Goal: Find specific page/section: Find specific page/section

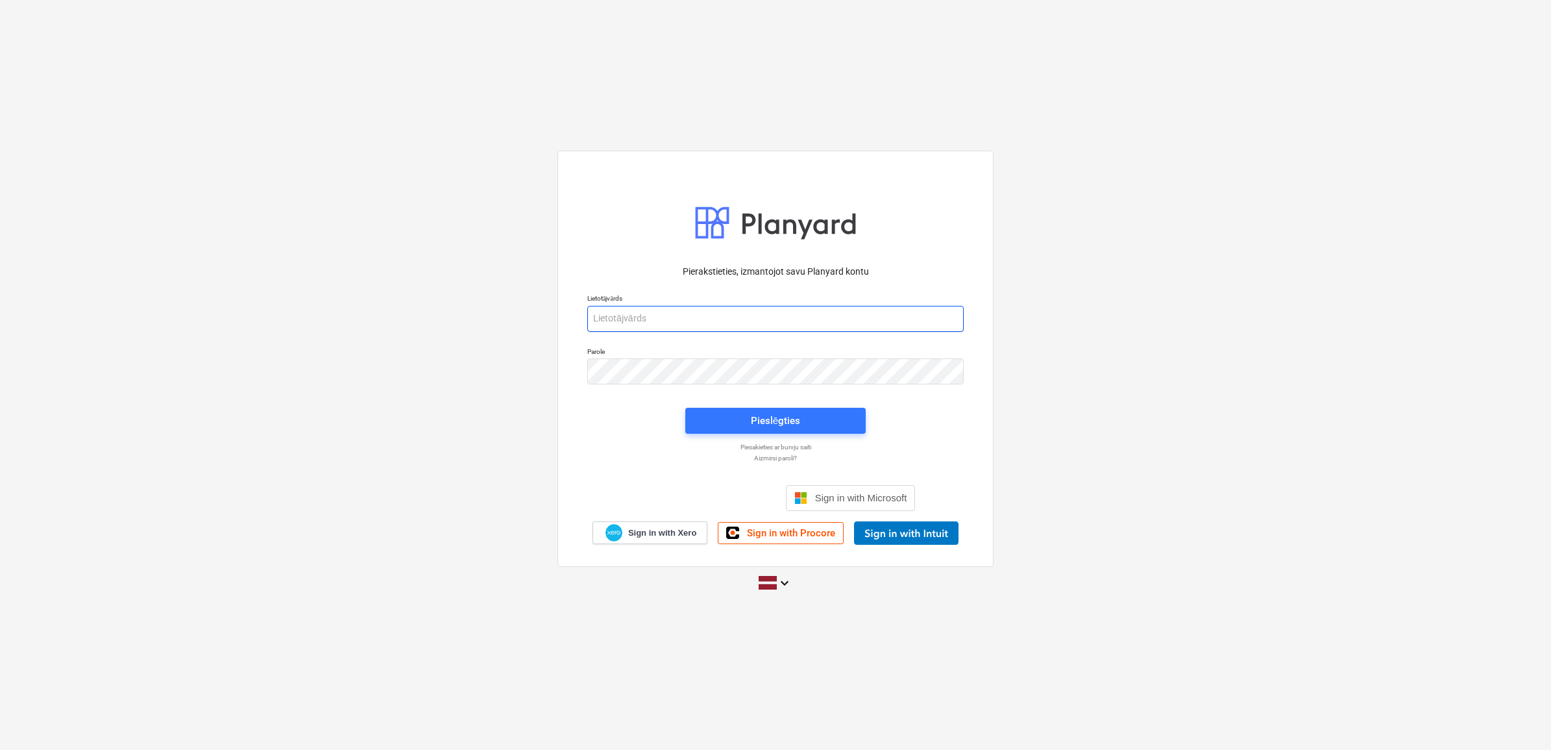
type input "[PERSON_NAME][EMAIL_ADDRESS][DOMAIN_NAME]"
click at [780, 403] on div "Pieslēgties" at bounding box center [776, 421] width 196 height 42
click at [780, 409] on button "Pieslēgties" at bounding box center [775, 421] width 180 height 26
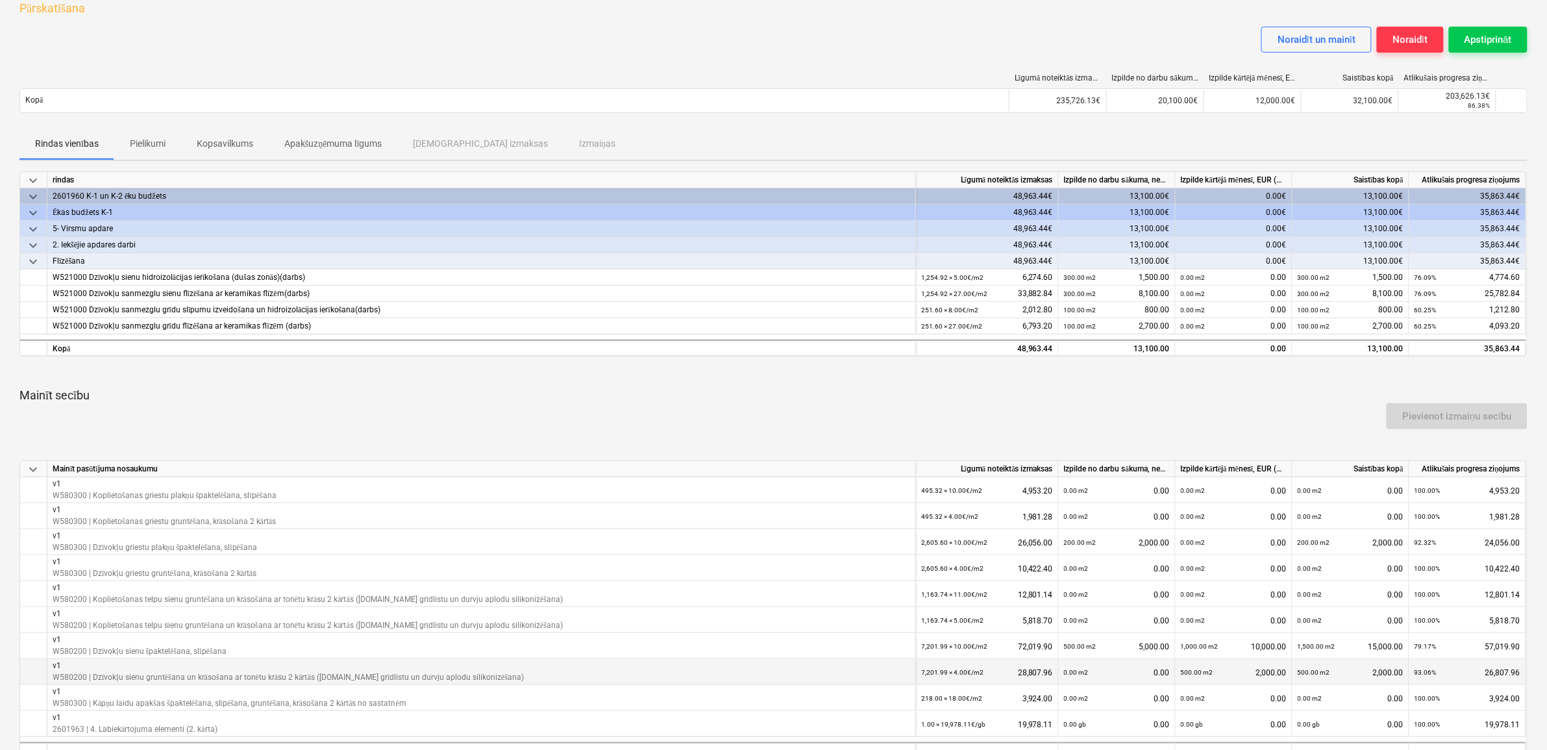
scroll to position [47, 0]
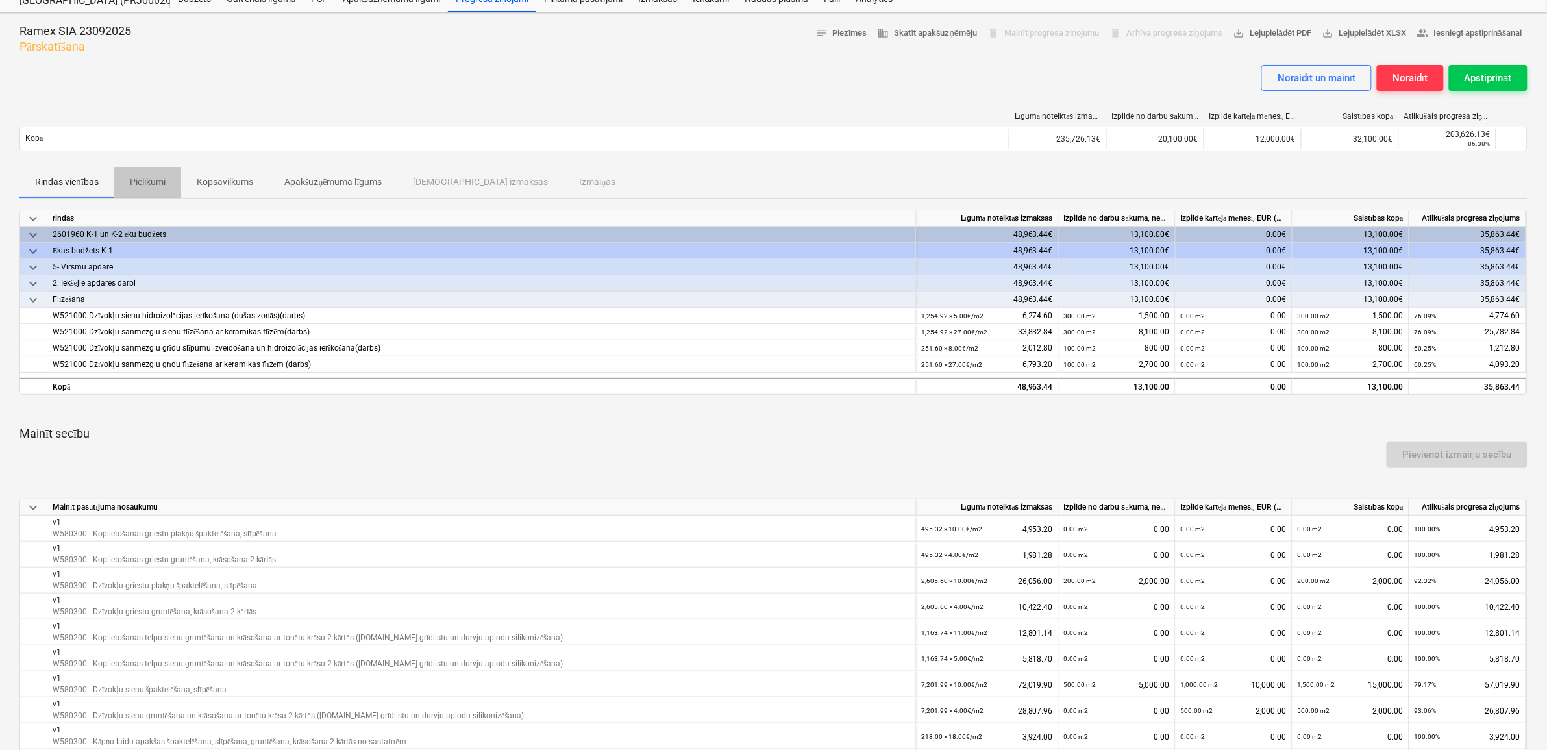
click at [166, 182] on p "Pielikumi" at bounding box center [148, 182] width 36 height 14
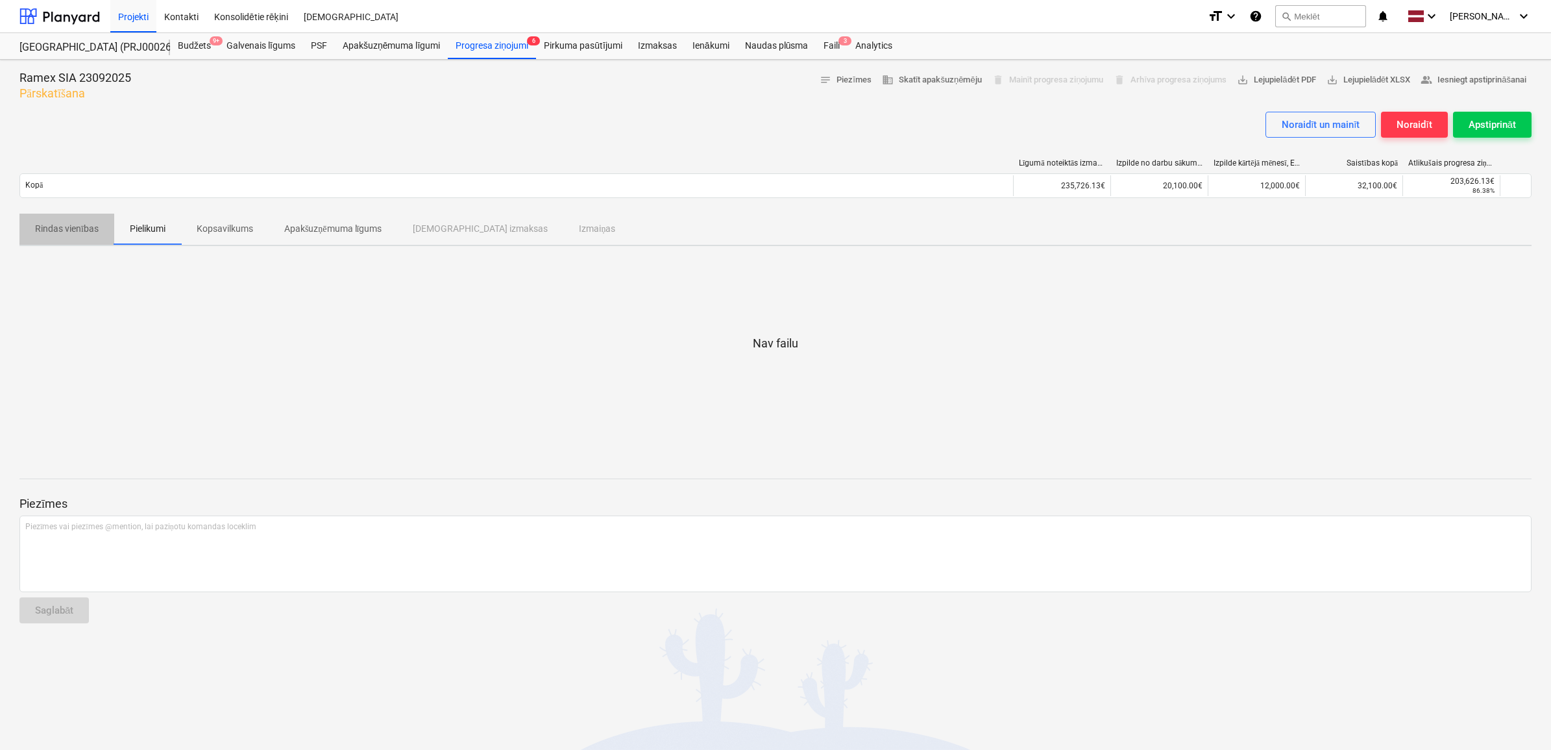
click at [77, 227] on p "Rindas vienības" at bounding box center [67, 229] width 64 height 14
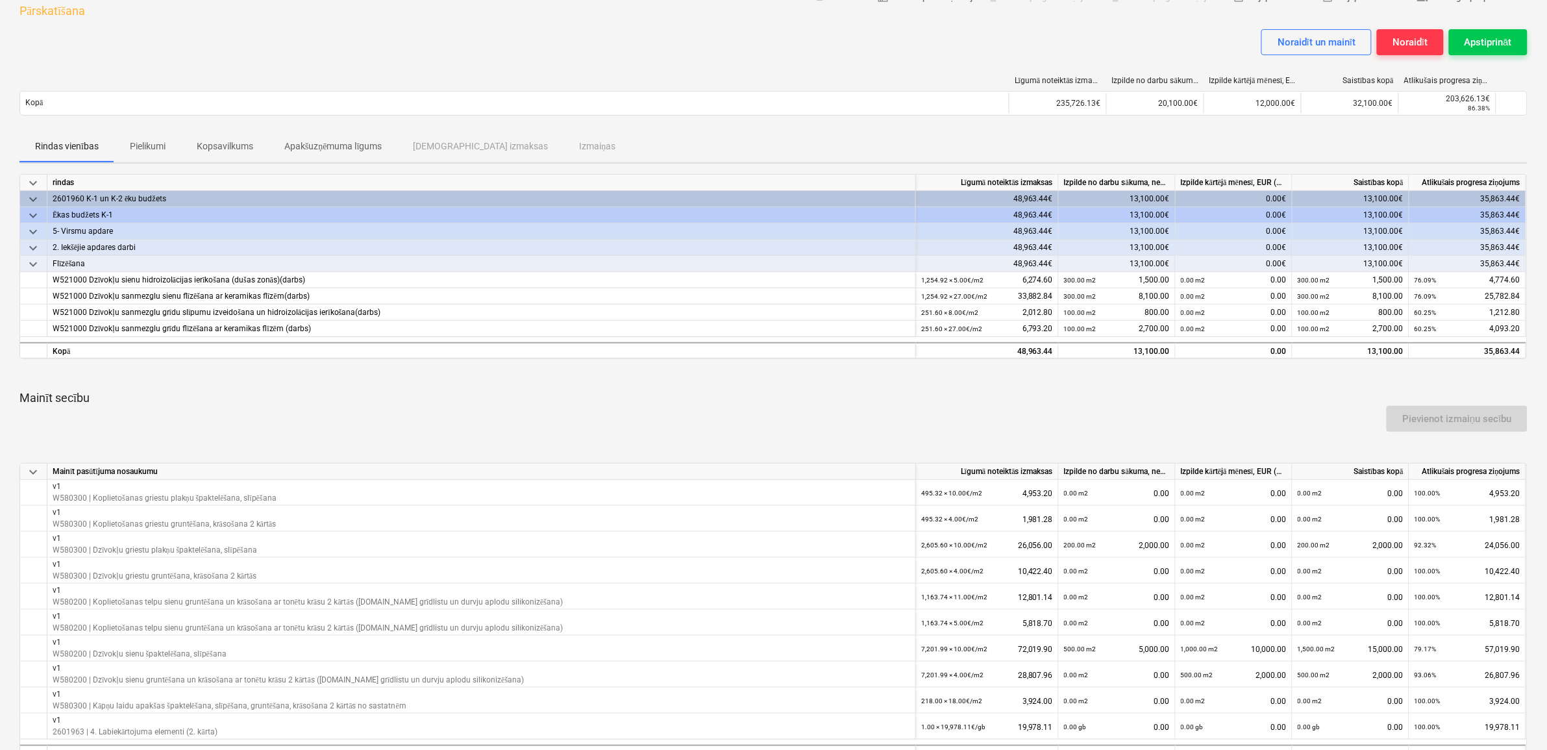
scroll to position [47, 0]
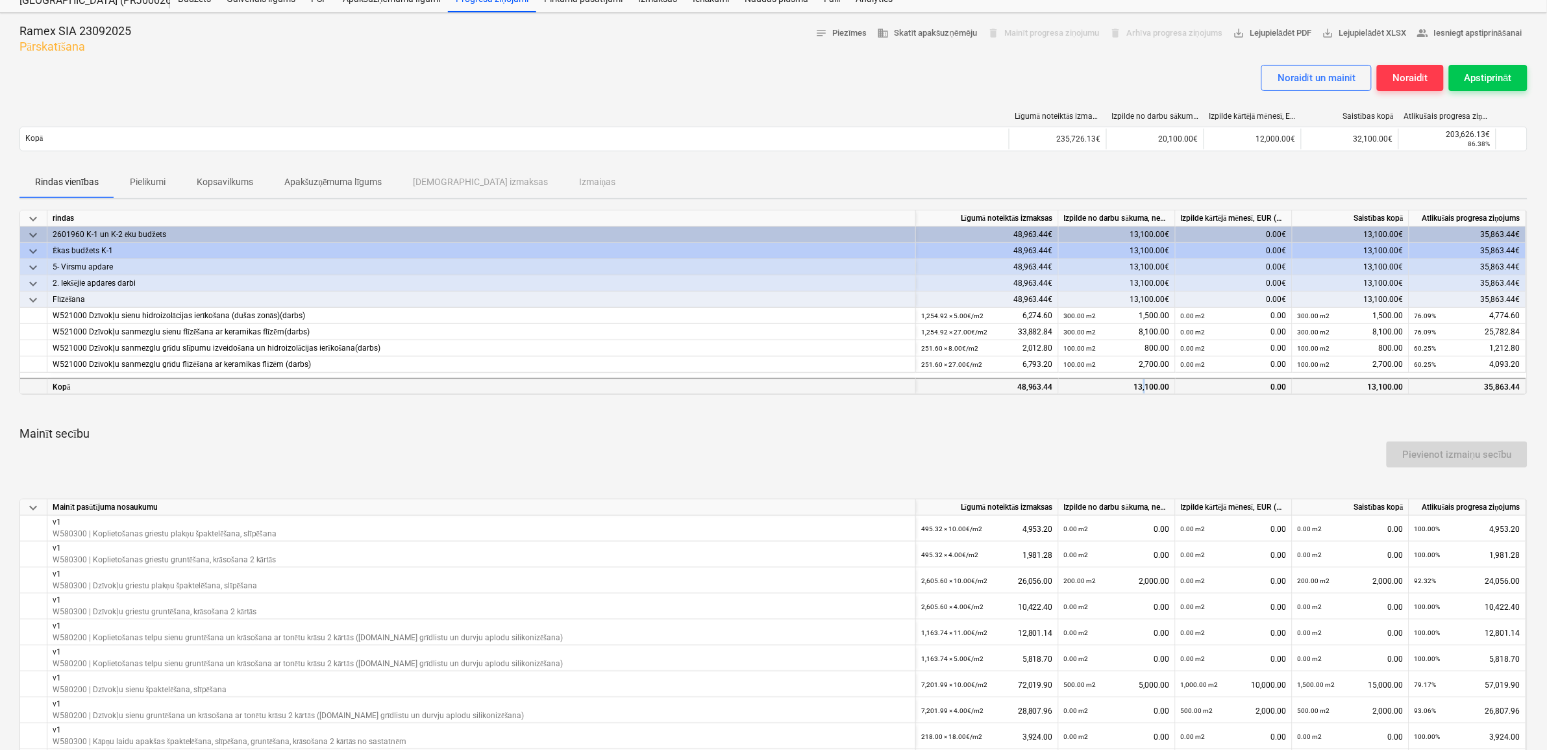
click at [1146, 384] on div "13,100.00" at bounding box center [1117, 387] width 106 height 16
drag, startPoint x: 1146, startPoint y: 384, endPoint x: 1134, endPoint y: 385, distance: 11.7
click at [1131, 385] on div "13,100.00" at bounding box center [1117, 387] width 106 height 16
click at [1150, 407] on div at bounding box center [773, 410] width 1508 height 10
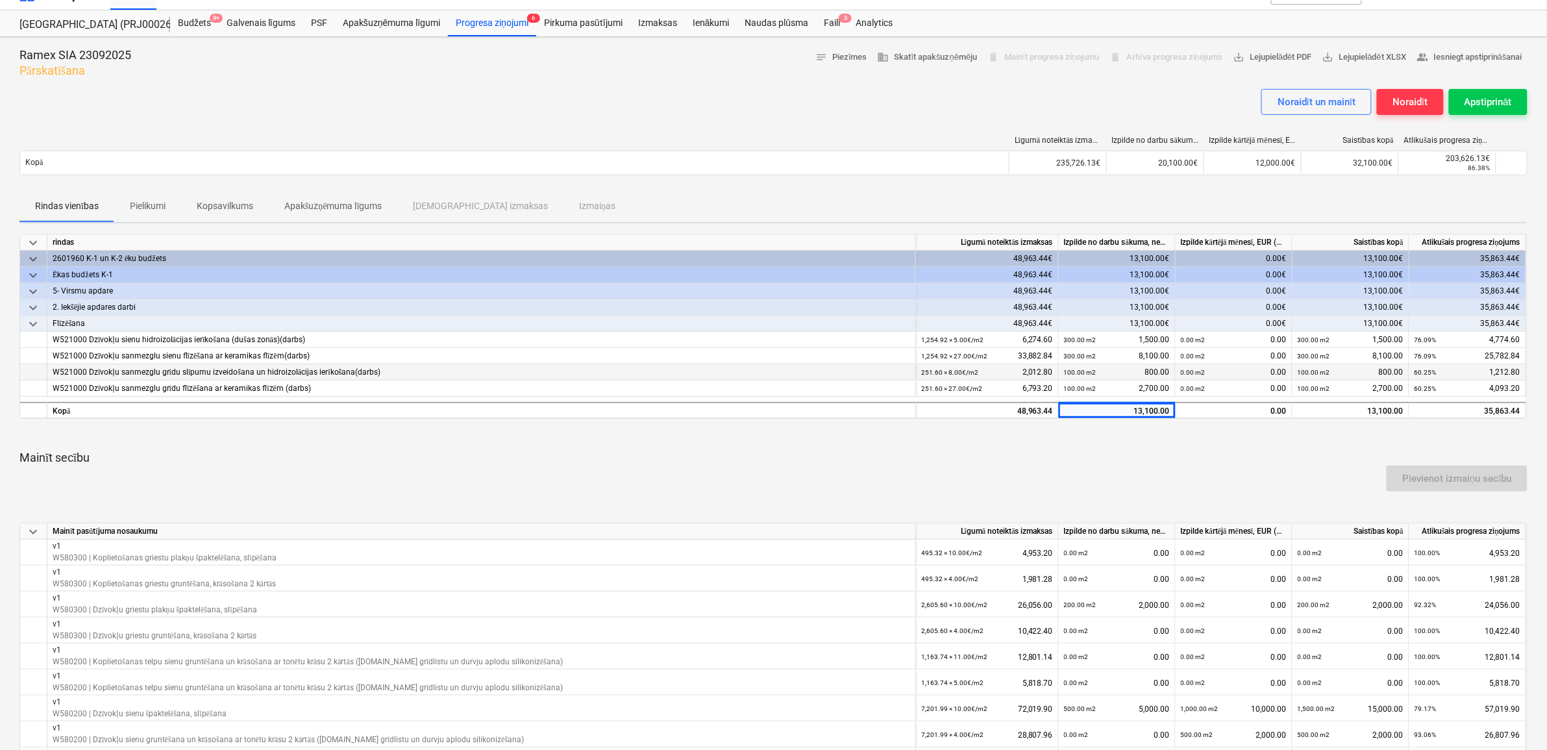
scroll to position [0, 0]
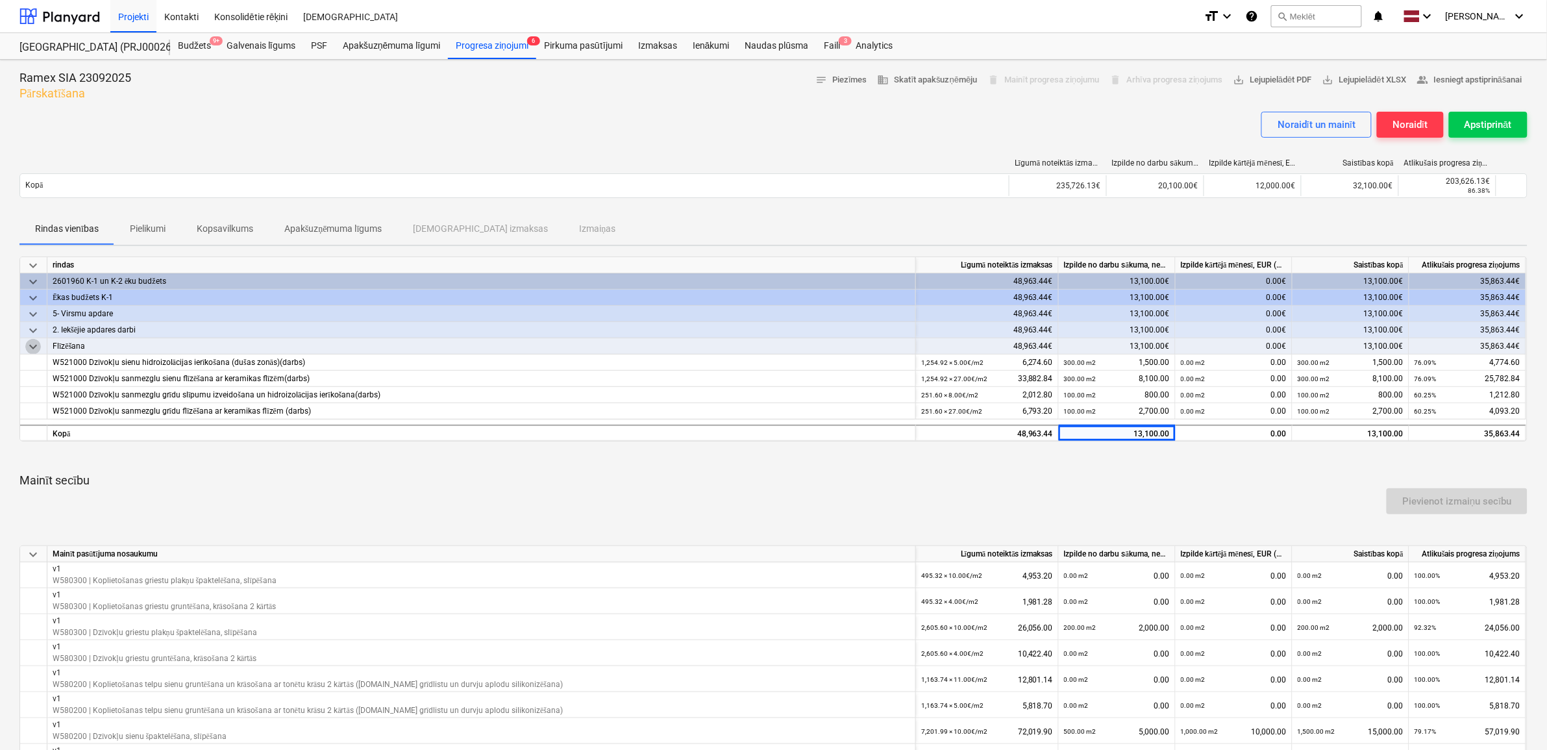
click at [32, 345] on span "keyboard_arrow_down" at bounding box center [33, 347] width 16 height 16
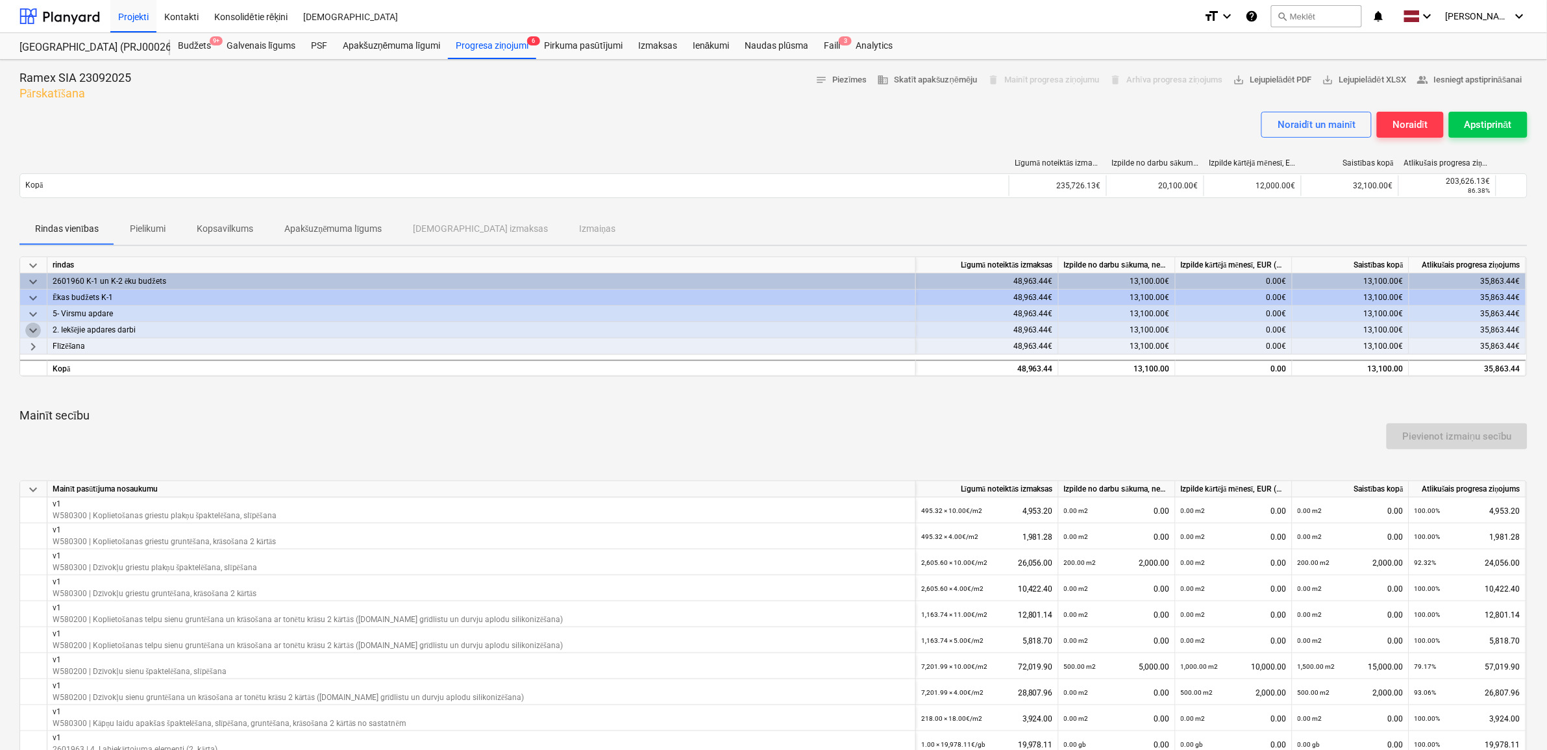
click at [34, 328] on span "keyboard_arrow_down" at bounding box center [33, 331] width 16 height 16
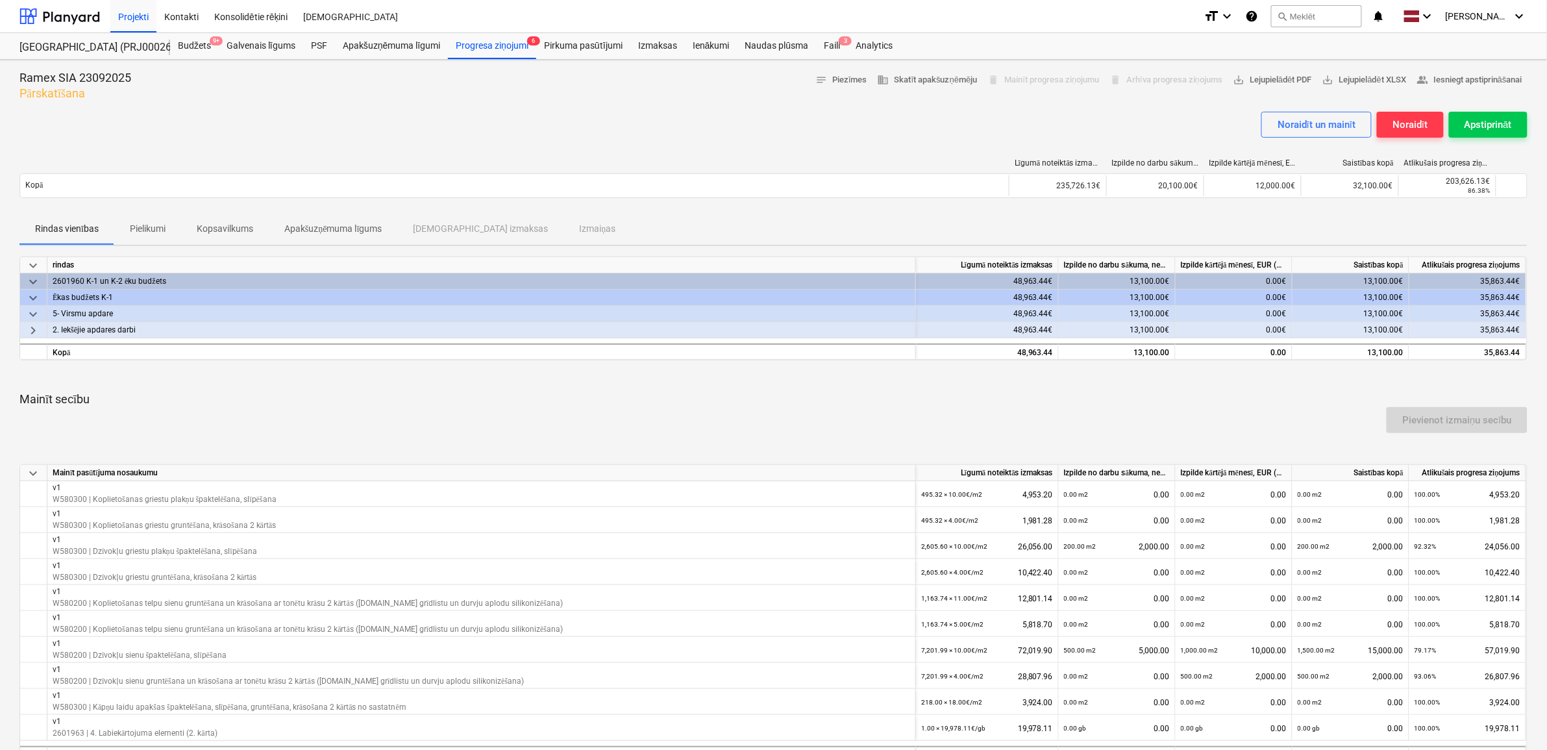
click at [36, 320] on div "keyboard_arrow_down" at bounding box center [33, 314] width 27 height 16
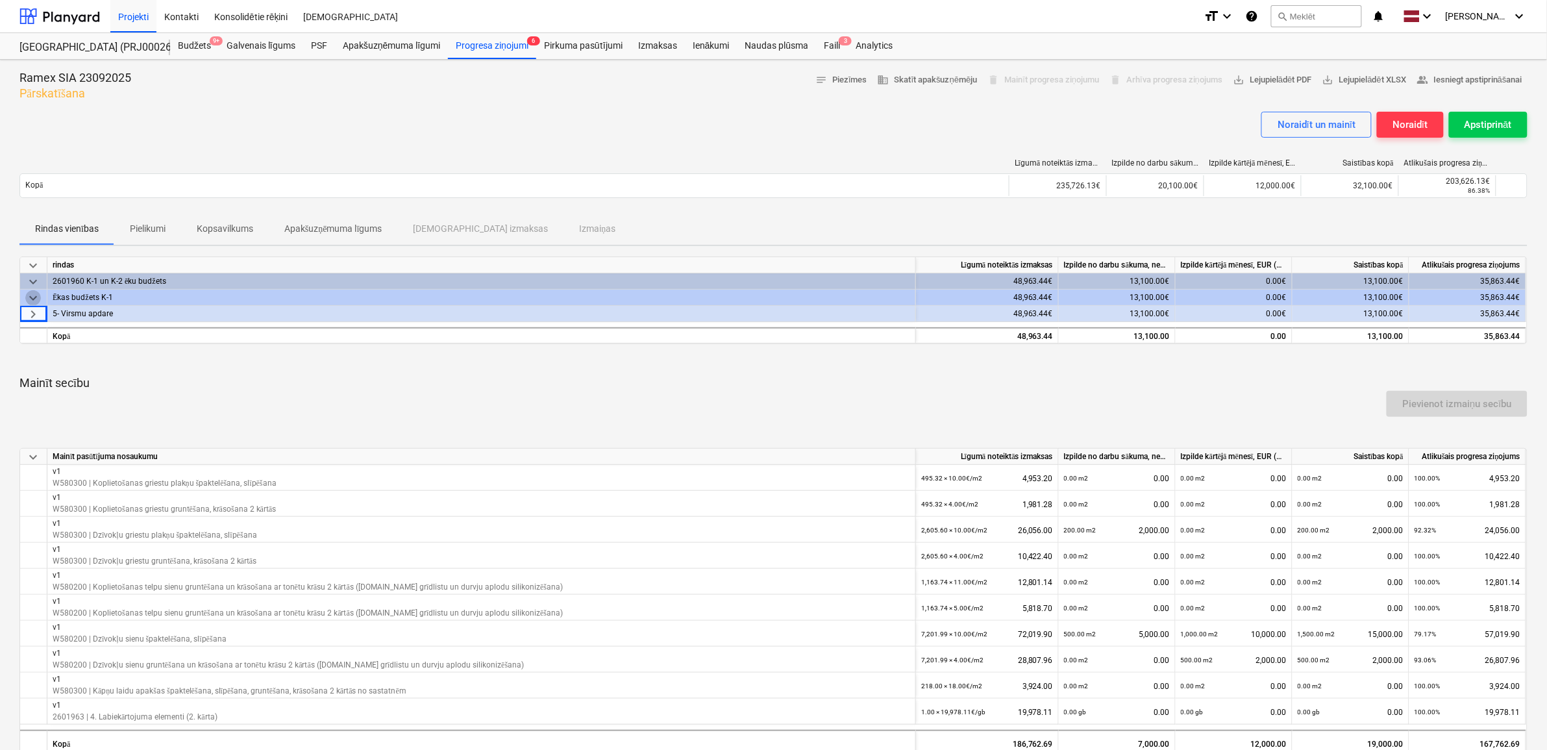
click at [34, 295] on span "keyboard_arrow_down" at bounding box center [33, 298] width 16 height 16
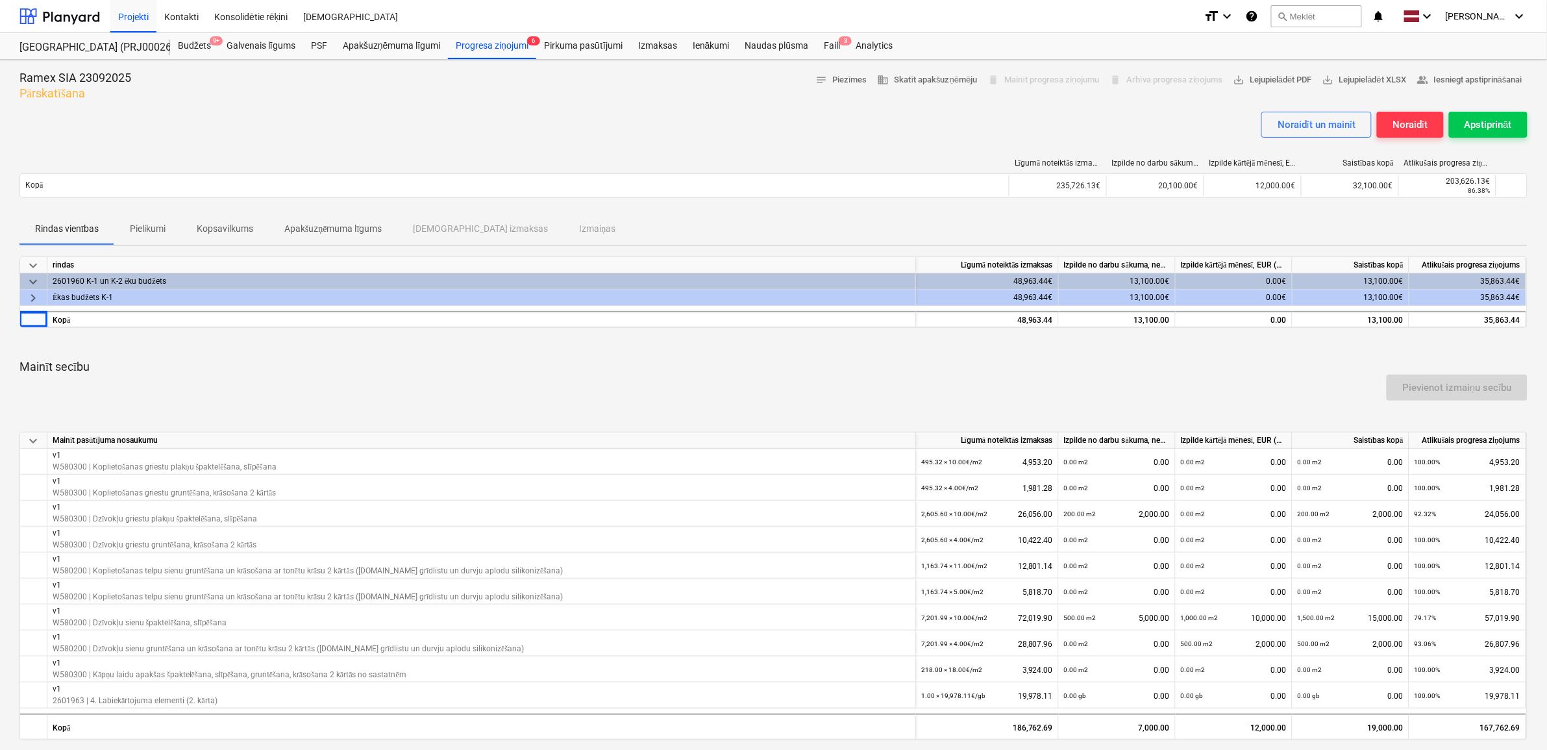
click at [34, 295] on span "keyboard_arrow_right" at bounding box center [33, 298] width 16 height 16
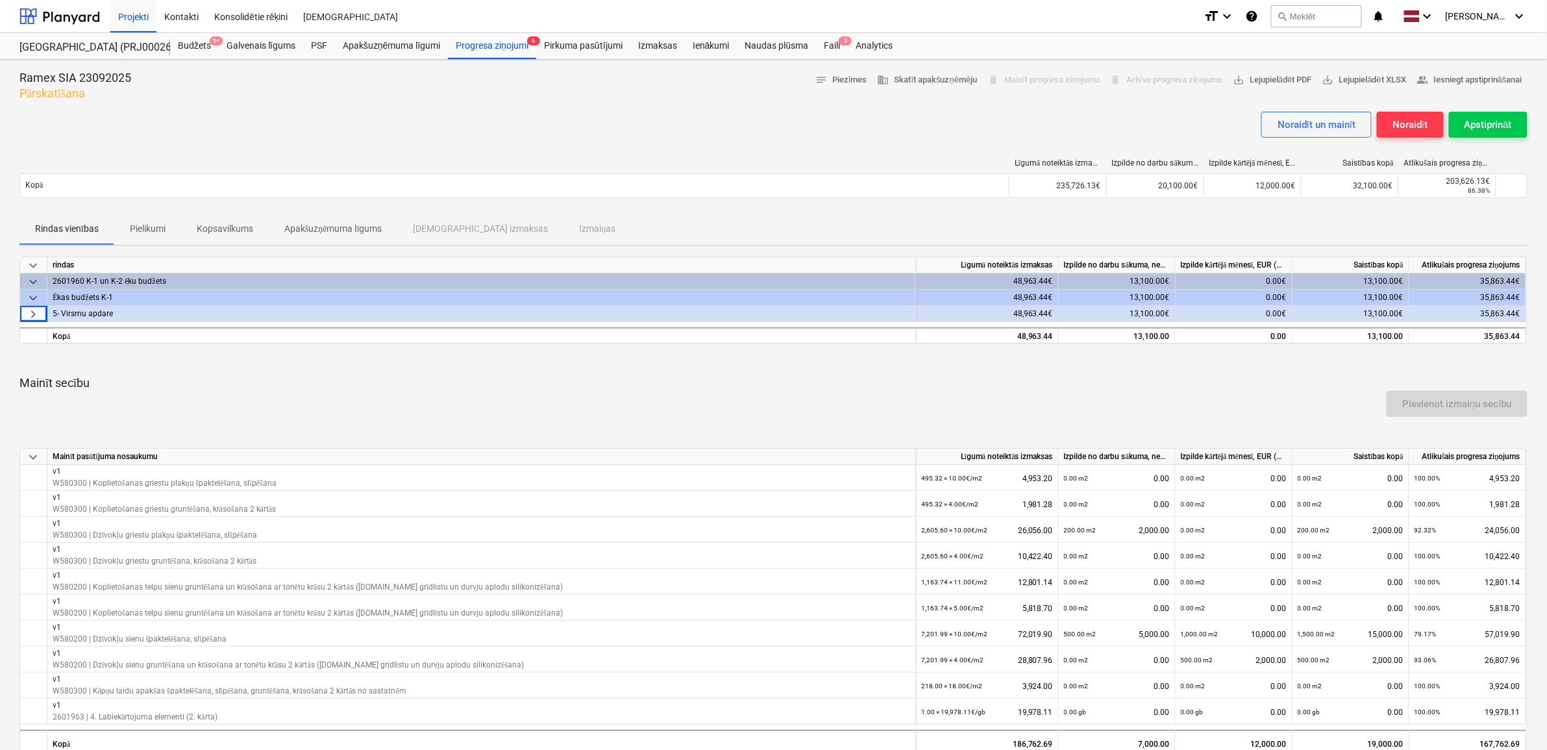
click at [34, 312] on span "keyboard_arrow_right" at bounding box center [33, 314] width 16 height 16
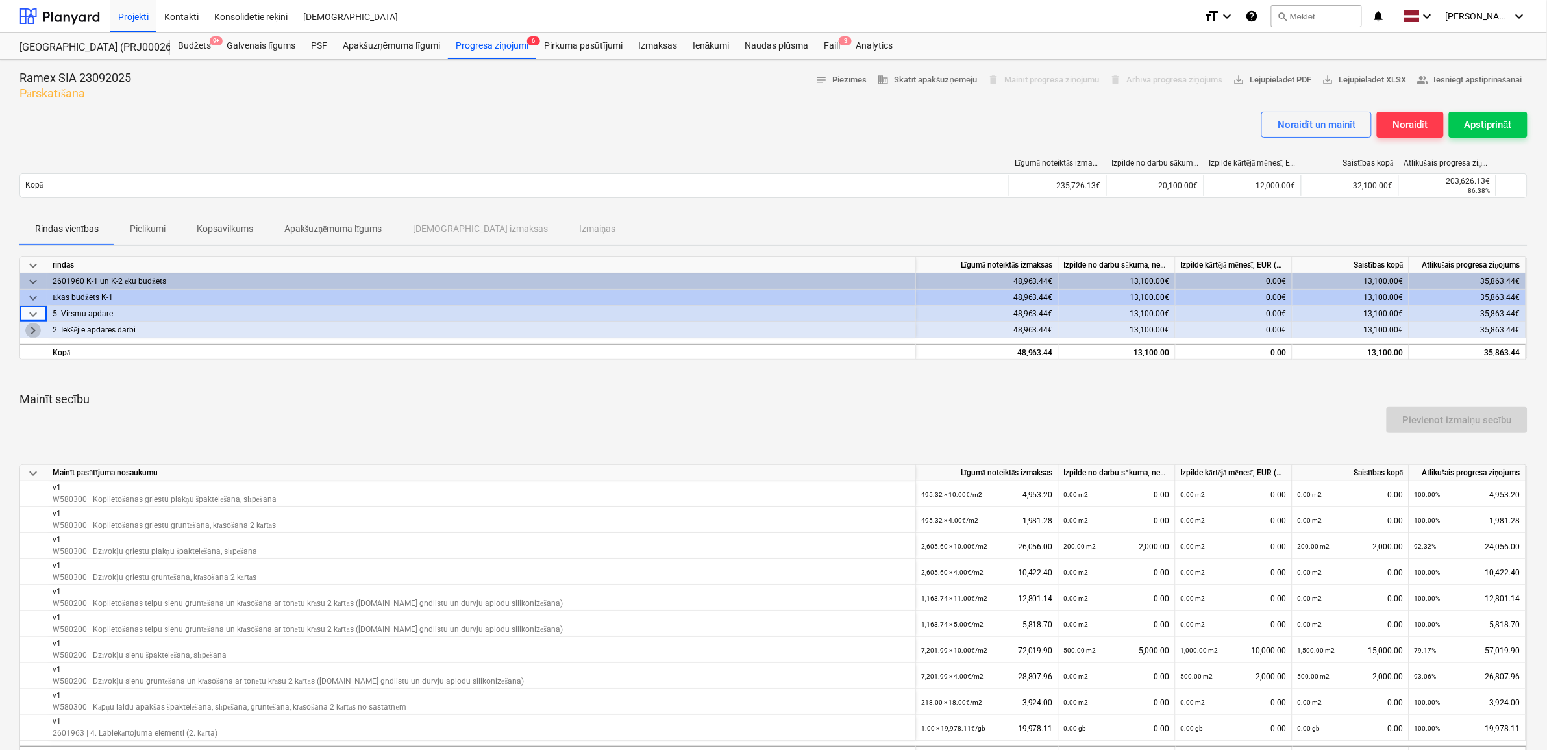
click at [34, 334] on span "keyboard_arrow_right" at bounding box center [33, 331] width 16 height 16
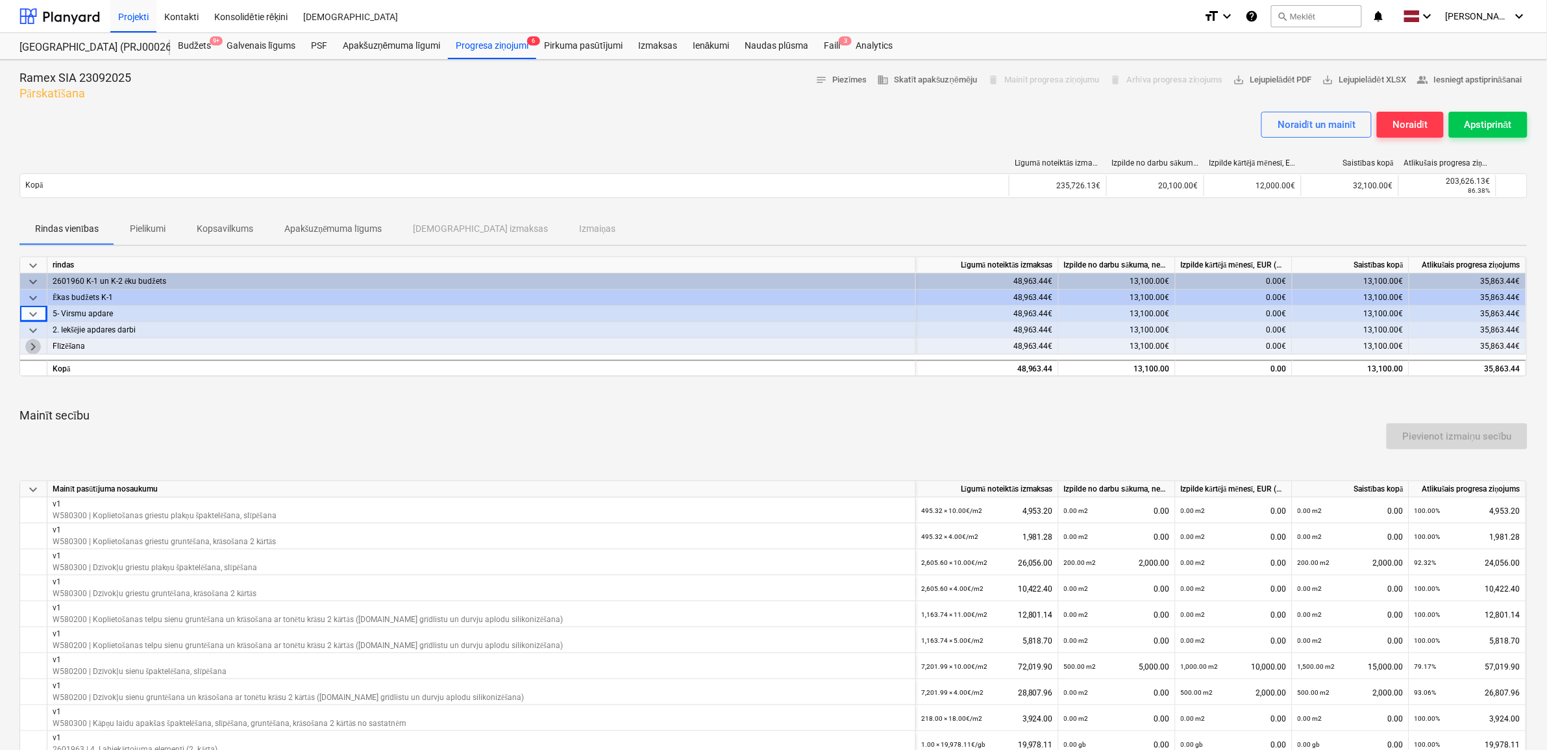
click at [33, 341] on span "keyboard_arrow_right" at bounding box center [33, 347] width 16 height 16
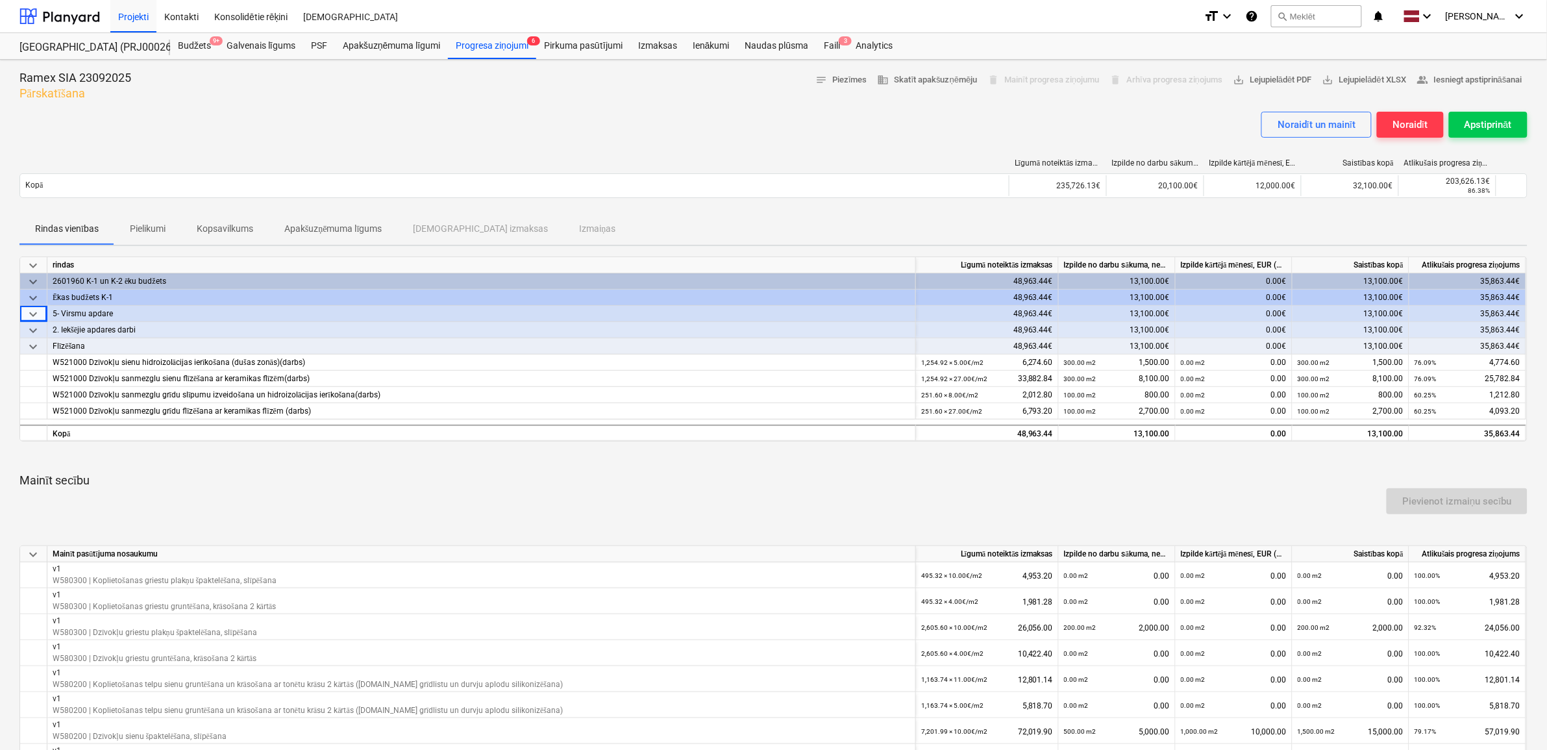
click at [33, 346] on span "keyboard_arrow_down" at bounding box center [33, 347] width 16 height 16
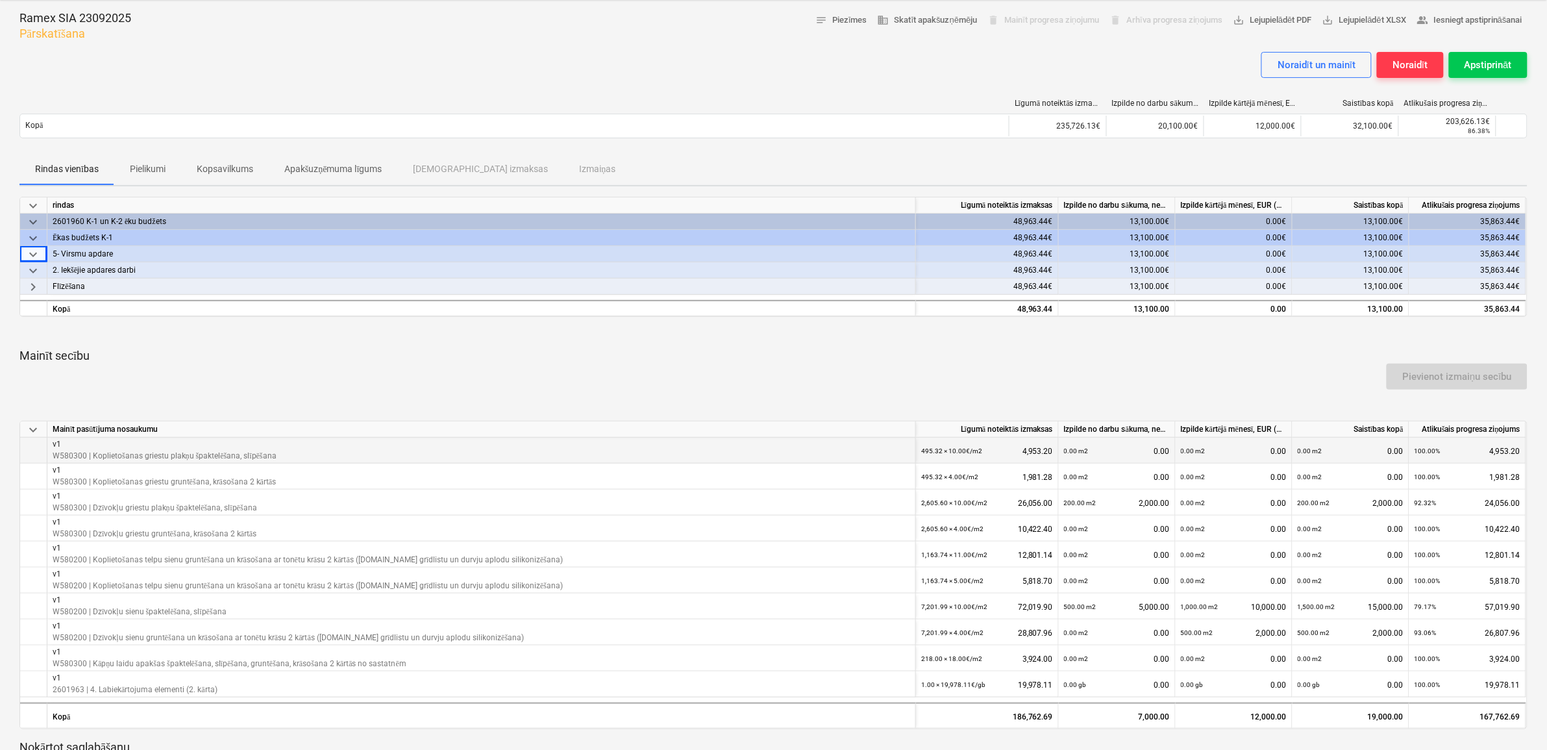
scroll to position [162, 0]
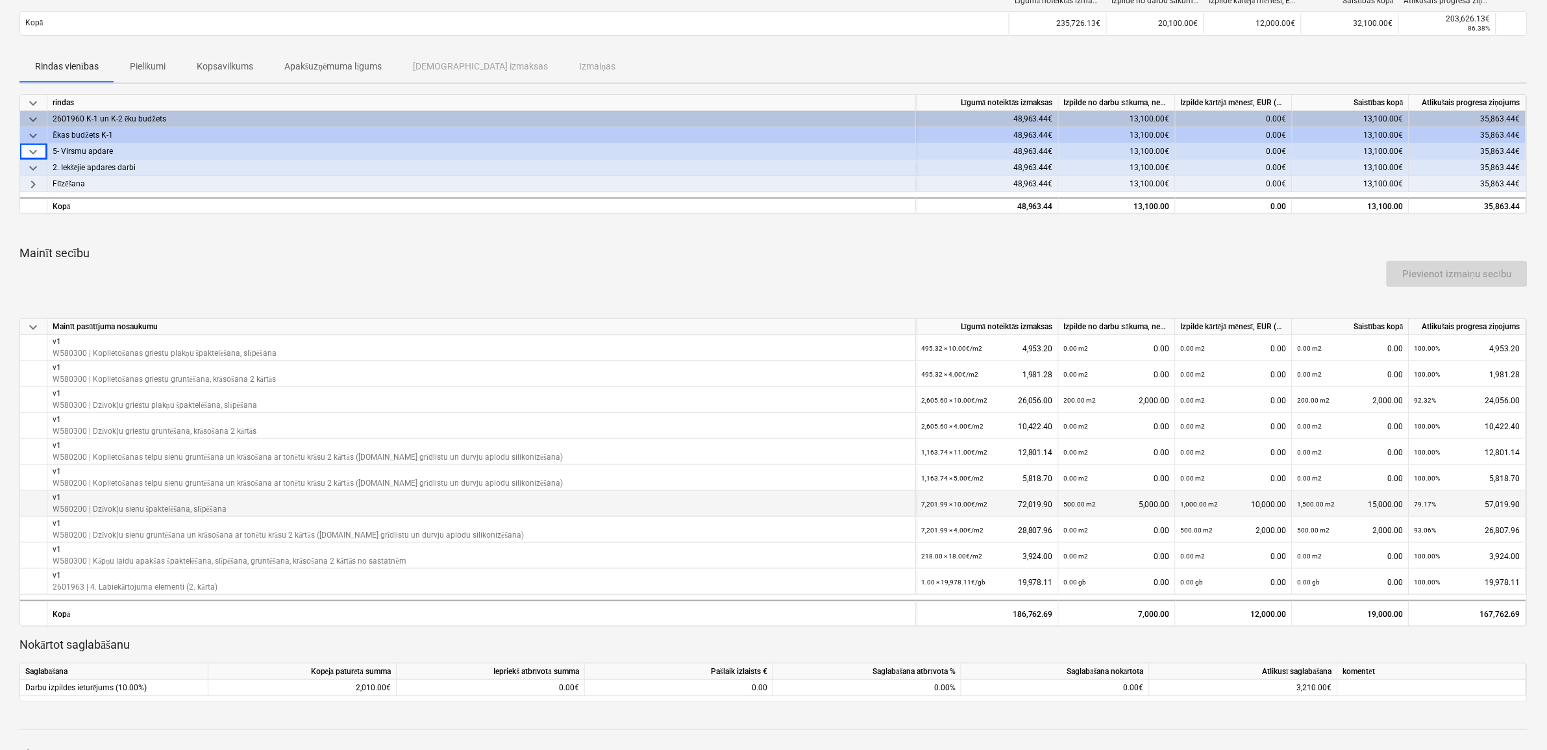
click at [187, 498] on p "v1" at bounding box center [140, 497] width 174 height 11
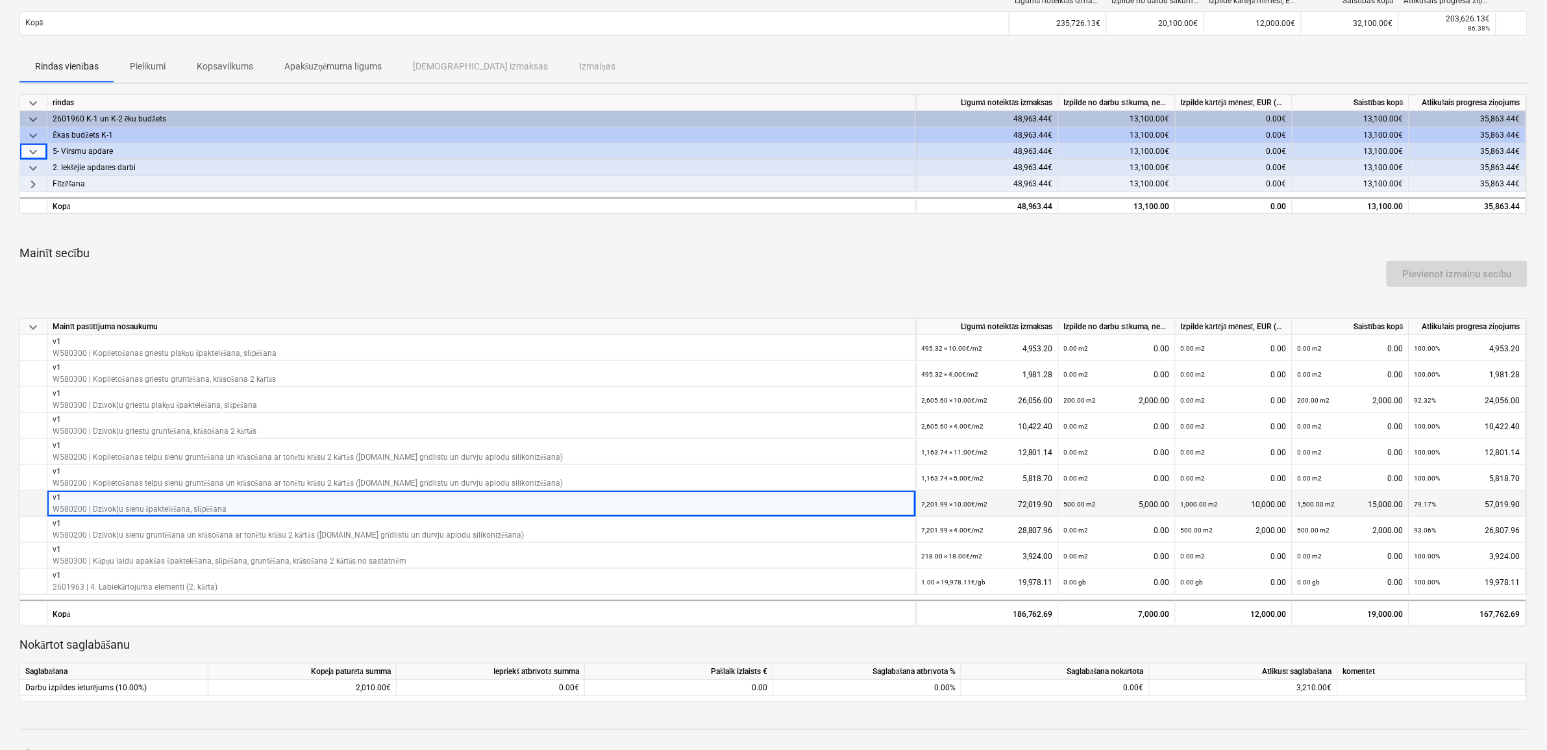
click at [190, 500] on p "v1" at bounding box center [140, 497] width 174 height 11
click at [1020, 497] on div "7,201.99 × 10.00€ / m2 72,019.90" at bounding box center [987, 504] width 132 height 27
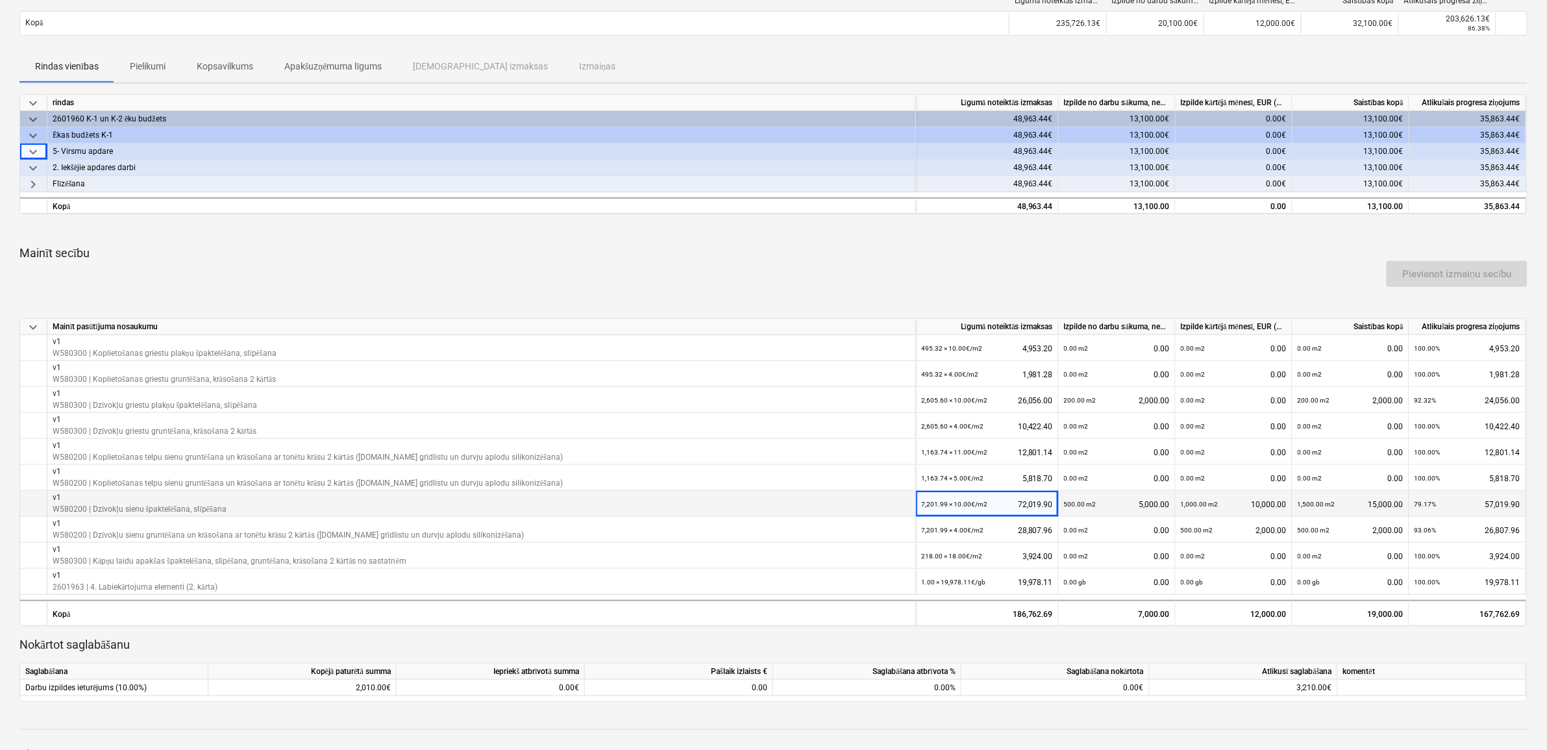
click at [1166, 499] on div "500.00 m2 5,000.00" at bounding box center [1117, 504] width 106 height 27
drag, startPoint x: 1166, startPoint y: 499, endPoint x: 1227, endPoint y: 497, distance: 60.4
click at [1227, 497] on div "1,000.00 m2 10,000.00" at bounding box center [1234, 504] width 106 height 27
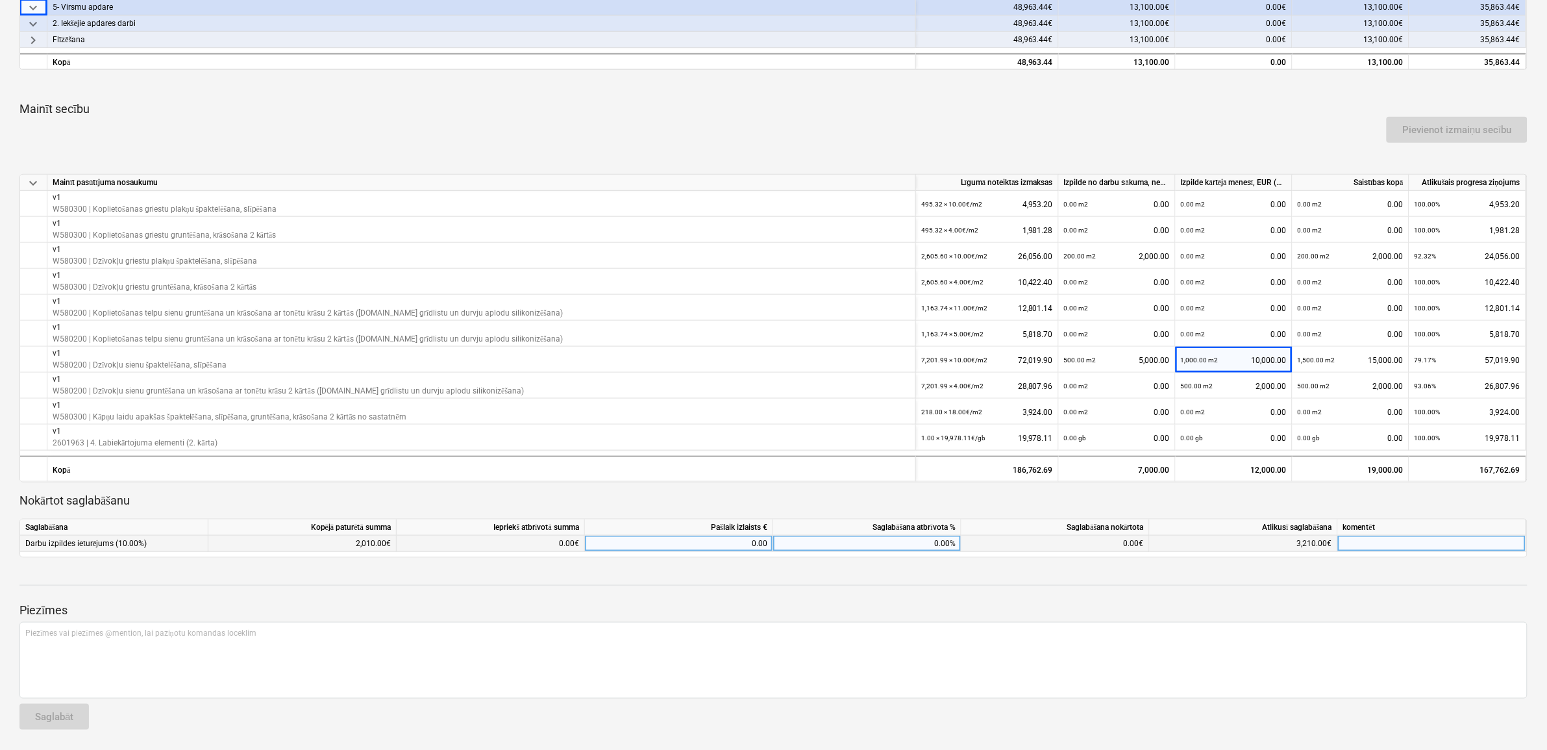
scroll to position [0, 0]
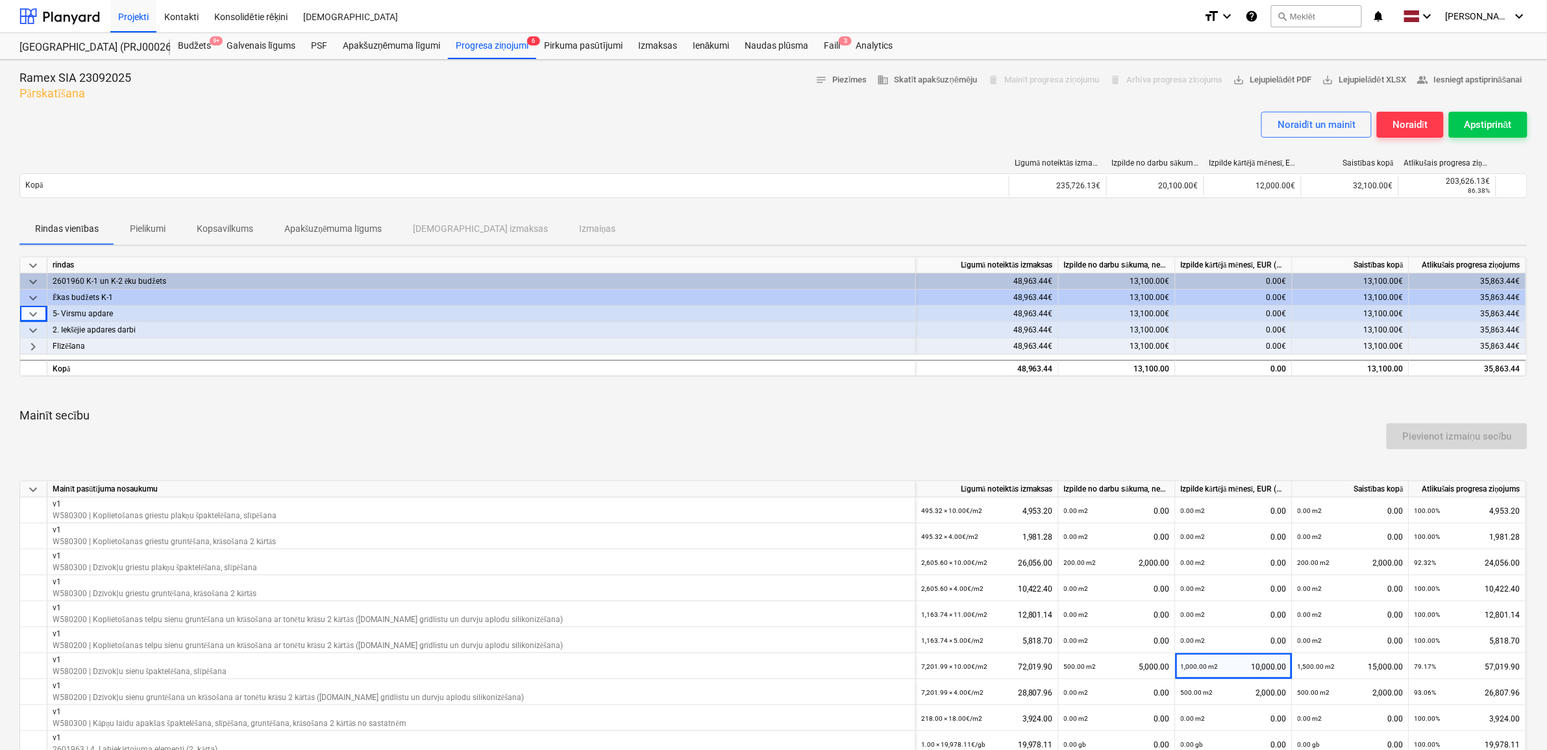
click at [30, 345] on span "keyboard_arrow_right" at bounding box center [33, 347] width 16 height 16
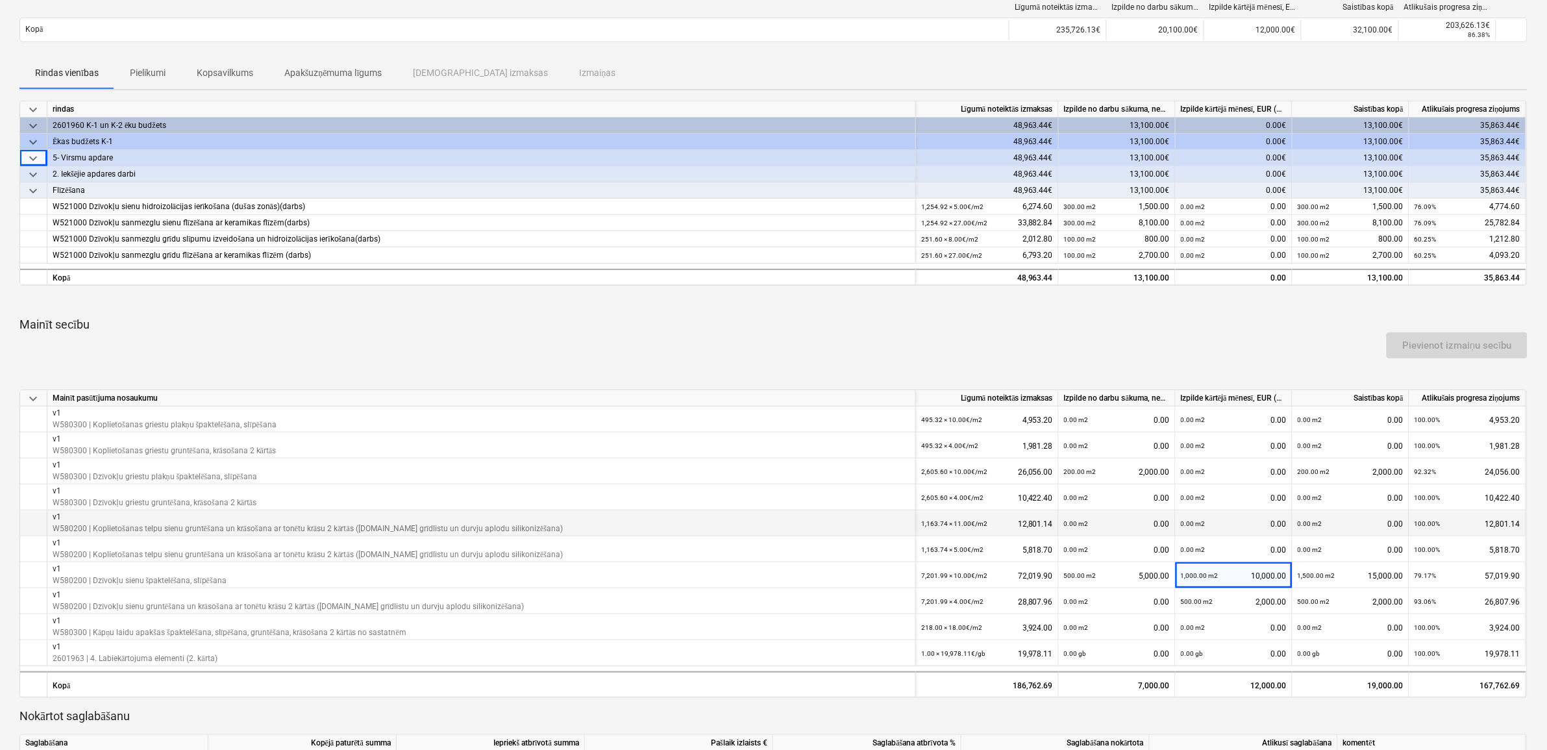
scroll to position [162, 0]
